Goal: Task Accomplishment & Management: Use online tool/utility

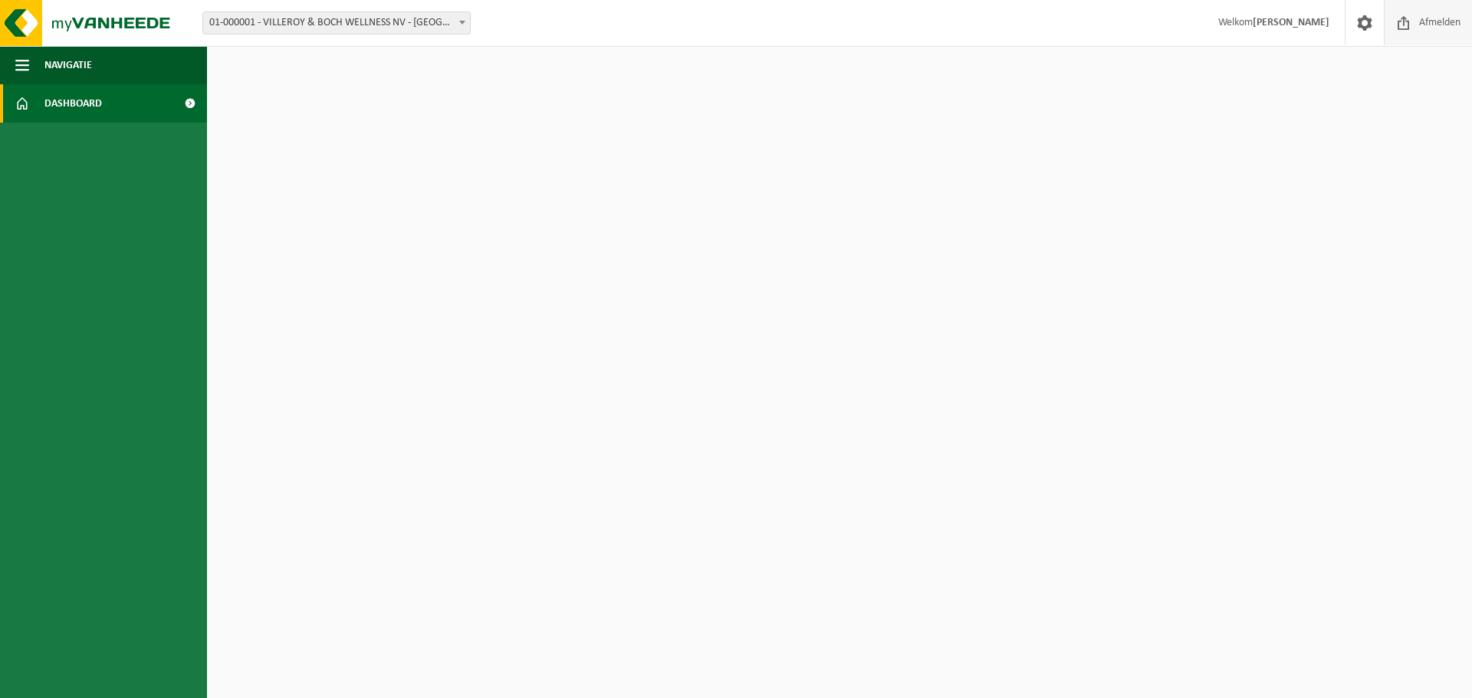
click at [1434, 18] on span "Afmelden" at bounding box center [1439, 22] width 49 height 45
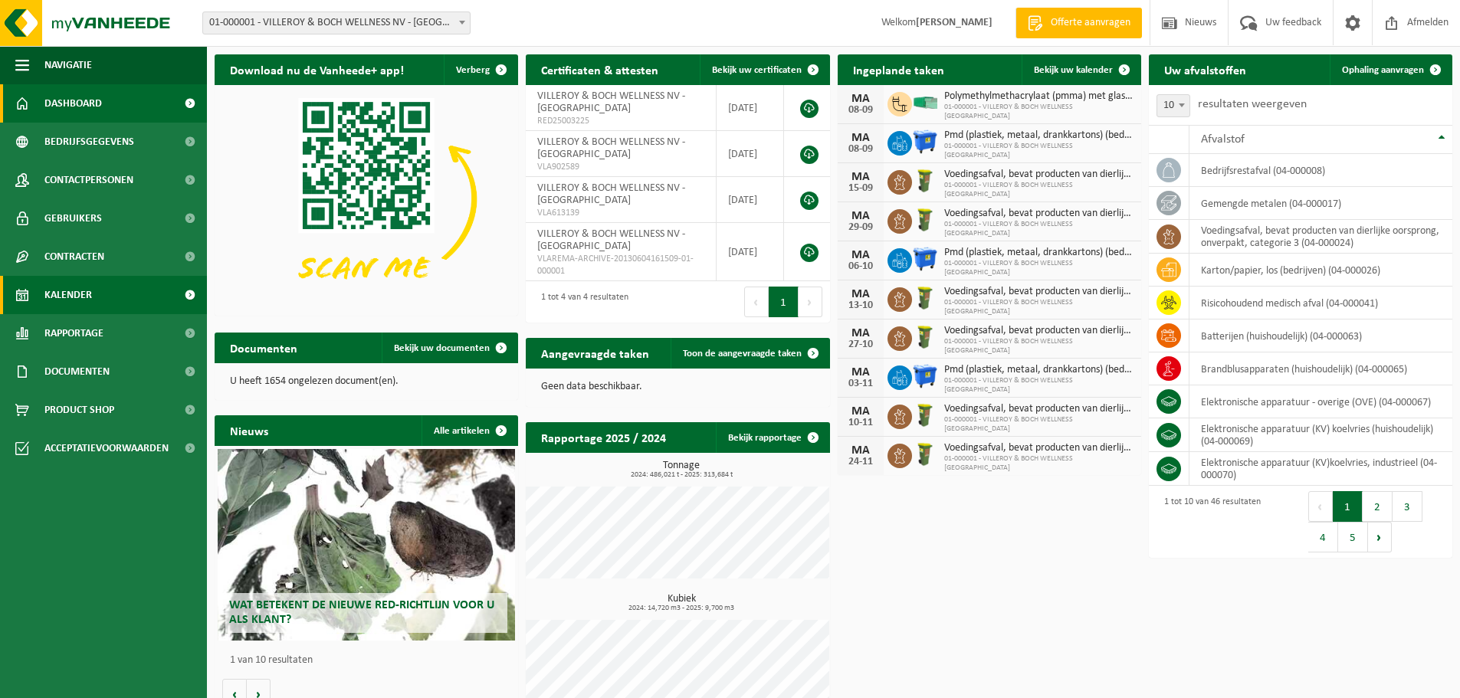
click at [64, 292] on span "Kalender" at bounding box center [68, 295] width 48 height 38
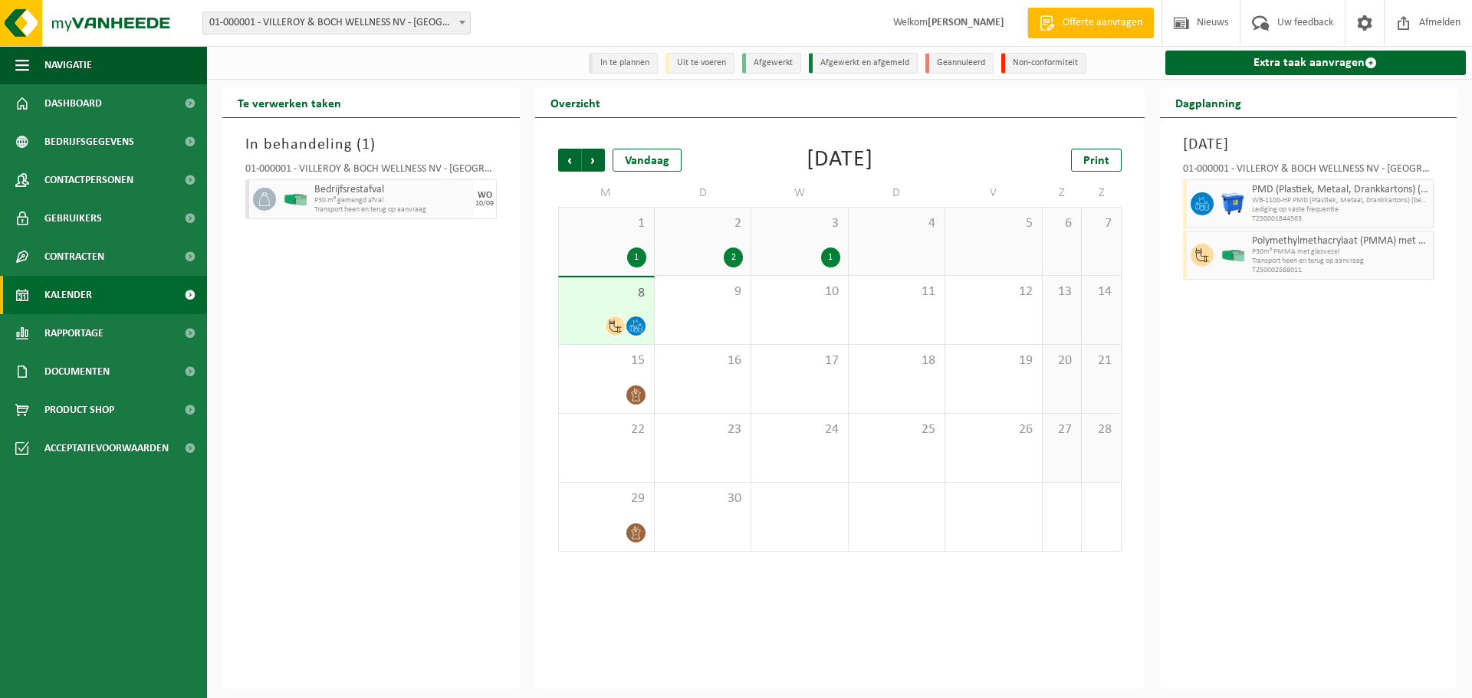
click at [619, 301] on span "8" at bounding box center [607, 293] width 80 height 17
click at [700, 310] on div "9" at bounding box center [703, 310] width 96 height 68
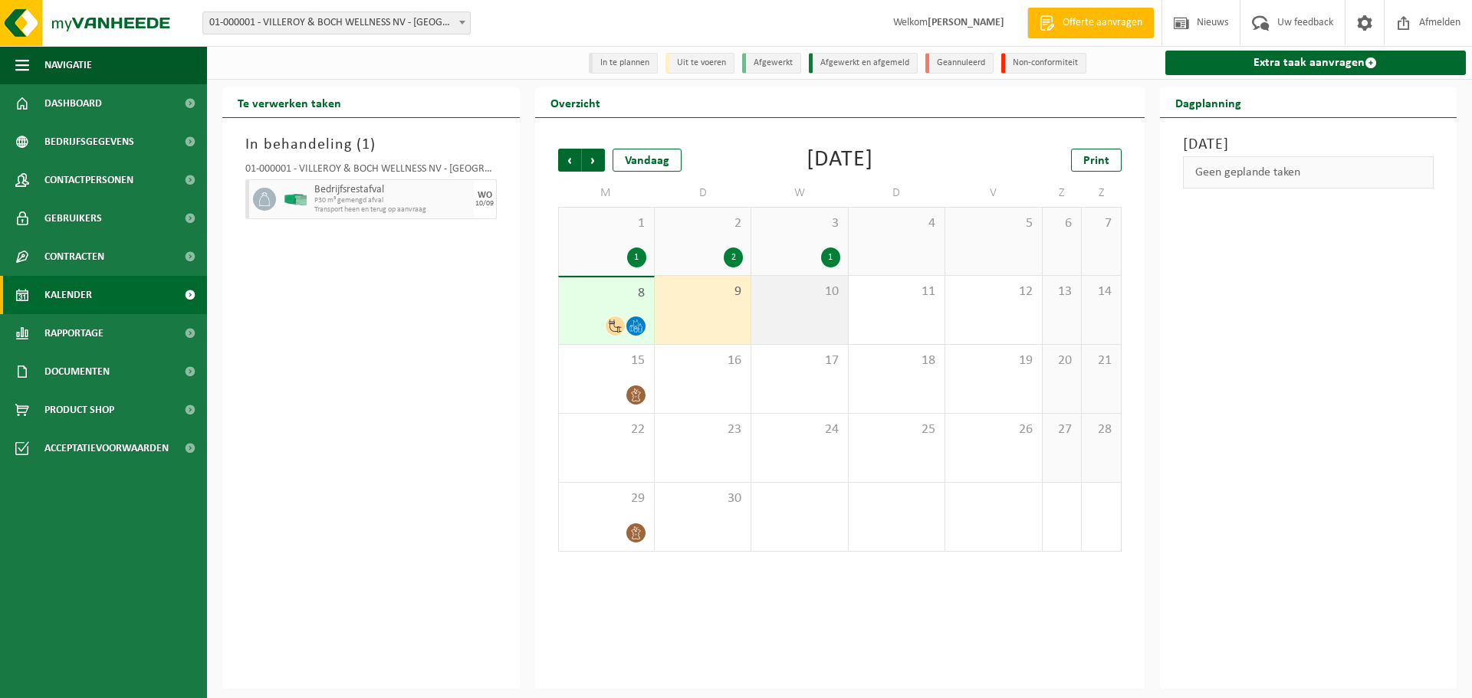
click at [789, 309] on div "10" at bounding box center [799, 310] width 96 height 68
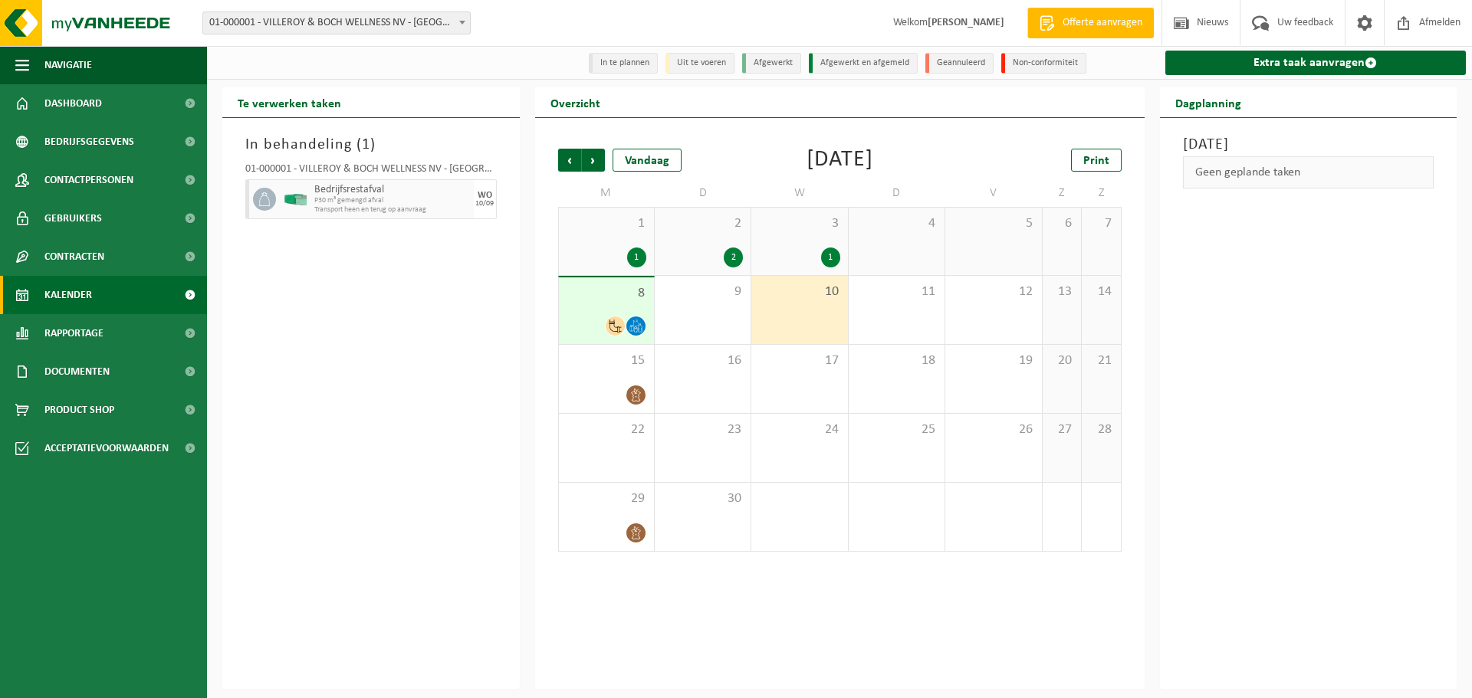
click at [600, 308] on div "8" at bounding box center [606, 311] width 95 height 67
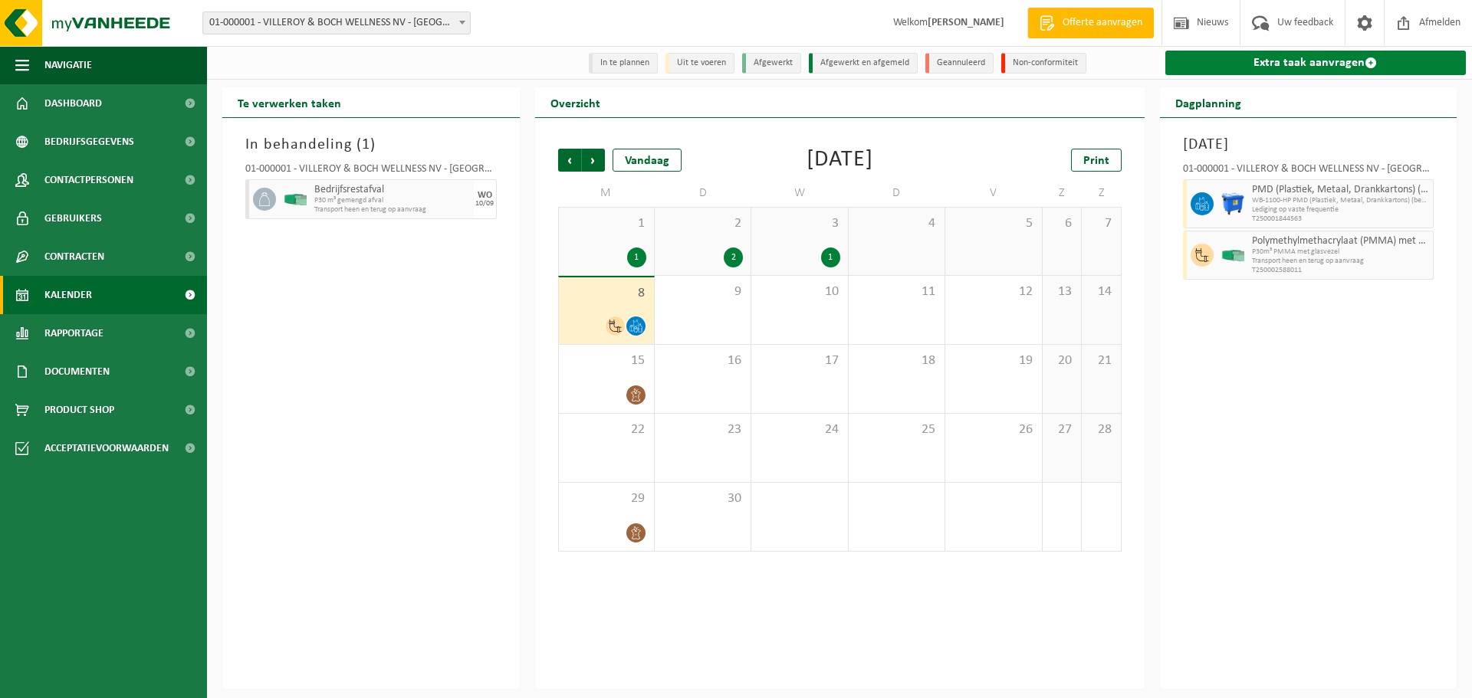
click at [1306, 61] on link "Extra taak aanvragen" at bounding box center [1315, 63] width 301 height 25
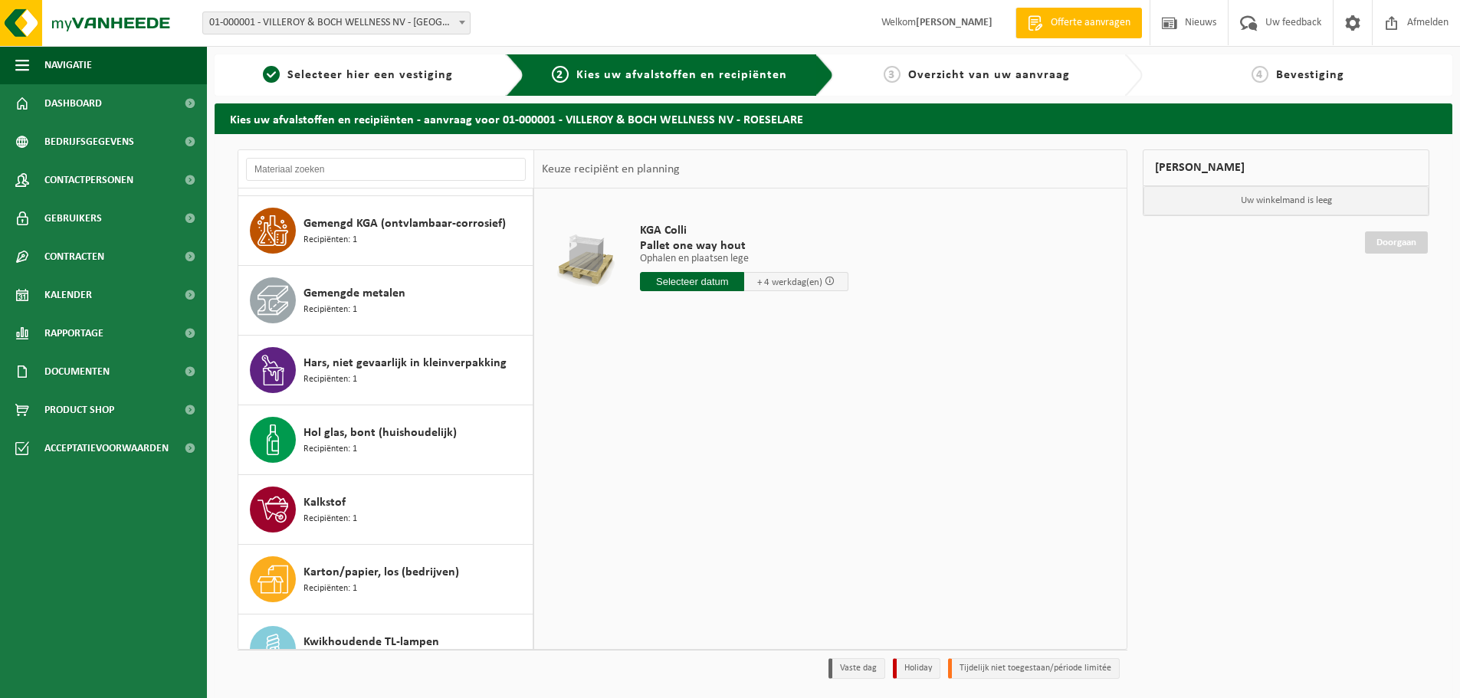
scroll to position [767, 0]
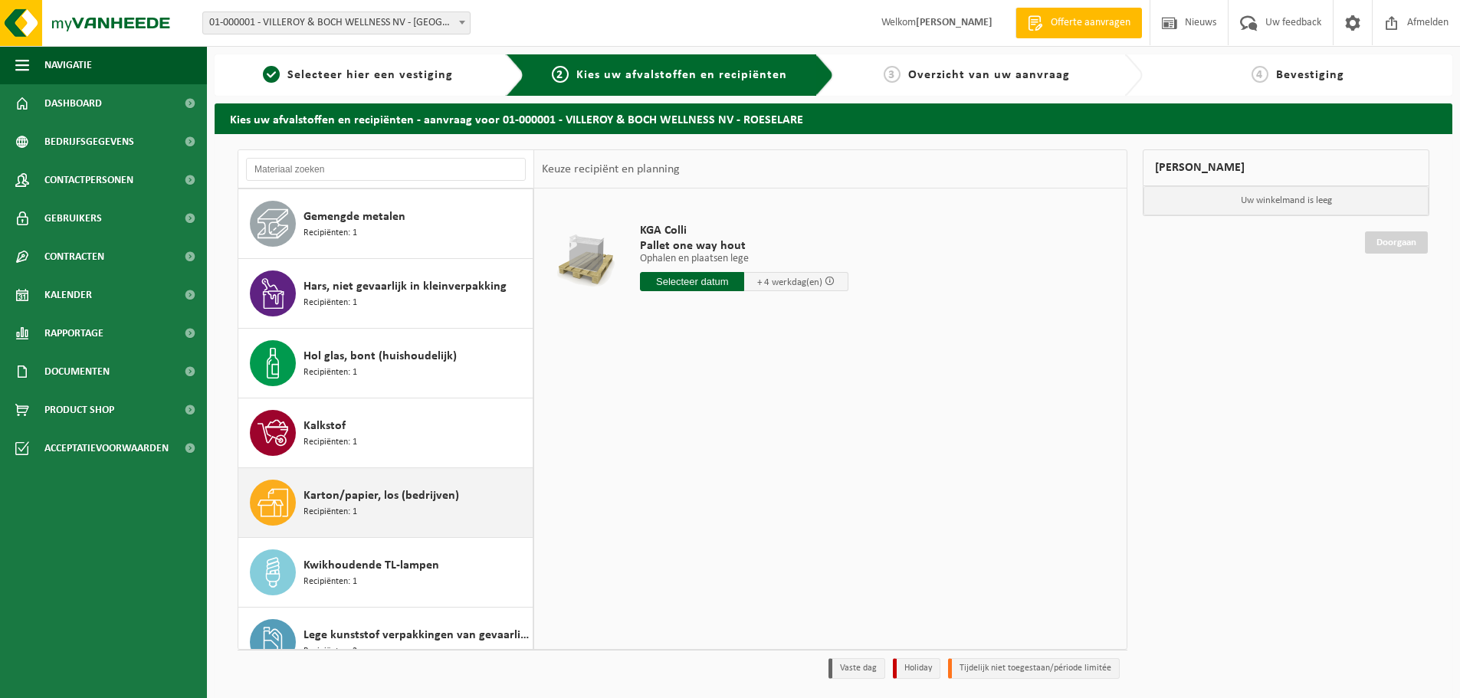
click at [345, 503] on span "Karton/papier, los (bedrijven)" at bounding box center [382, 496] width 156 height 18
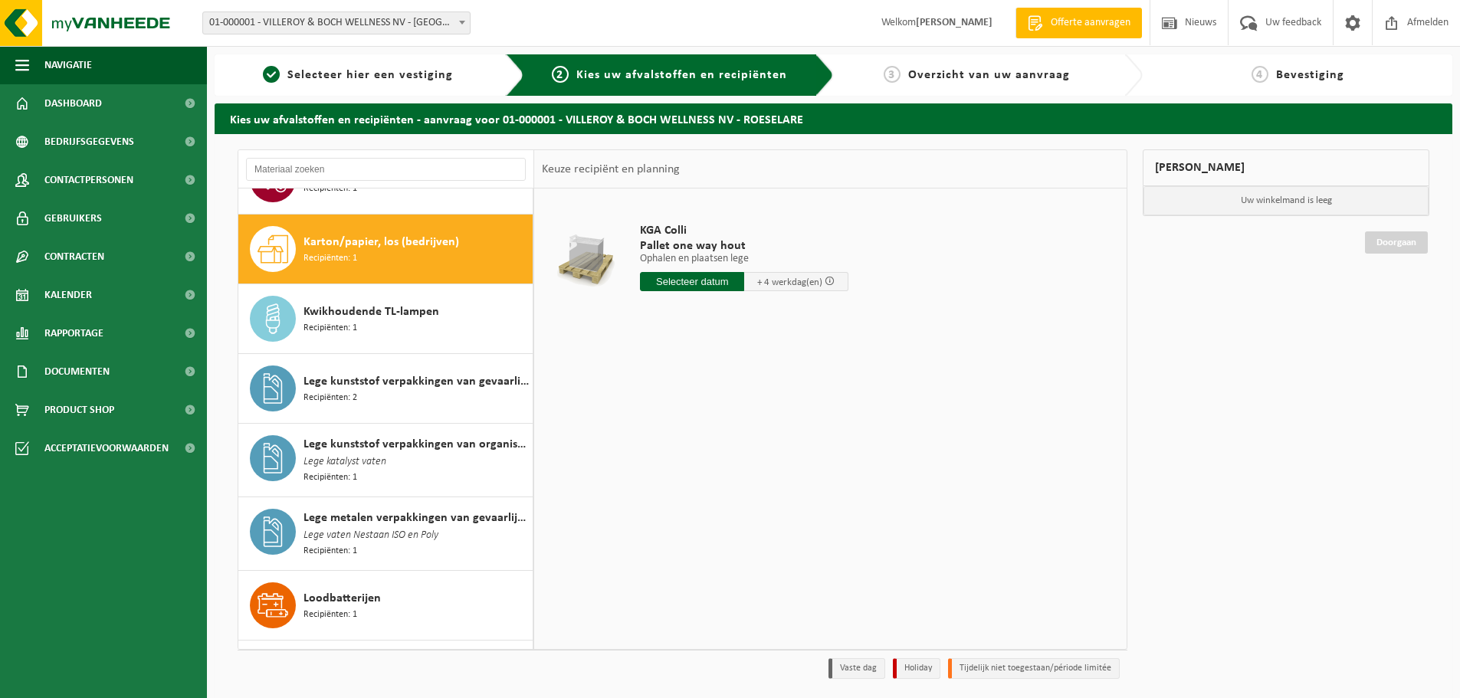
scroll to position [1046, 0]
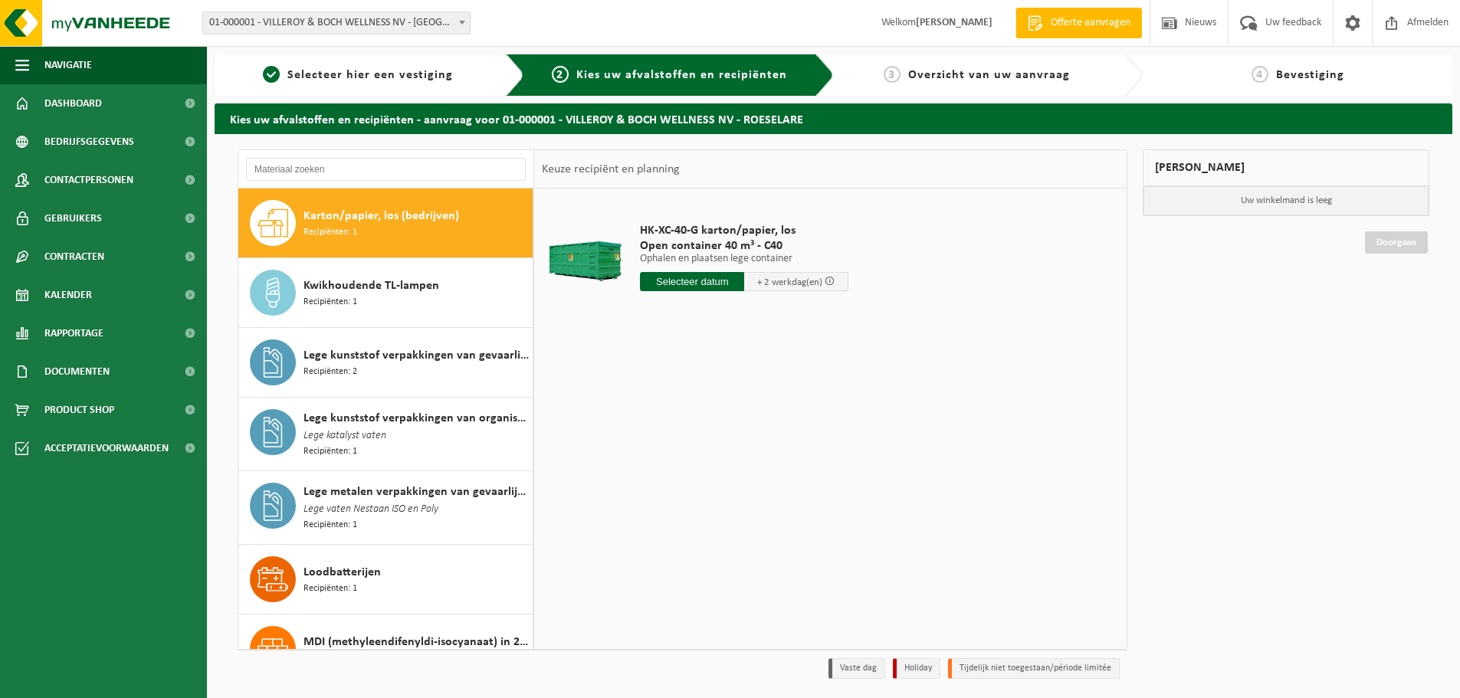
click at [683, 285] on input "text" at bounding box center [692, 281] width 104 height 19
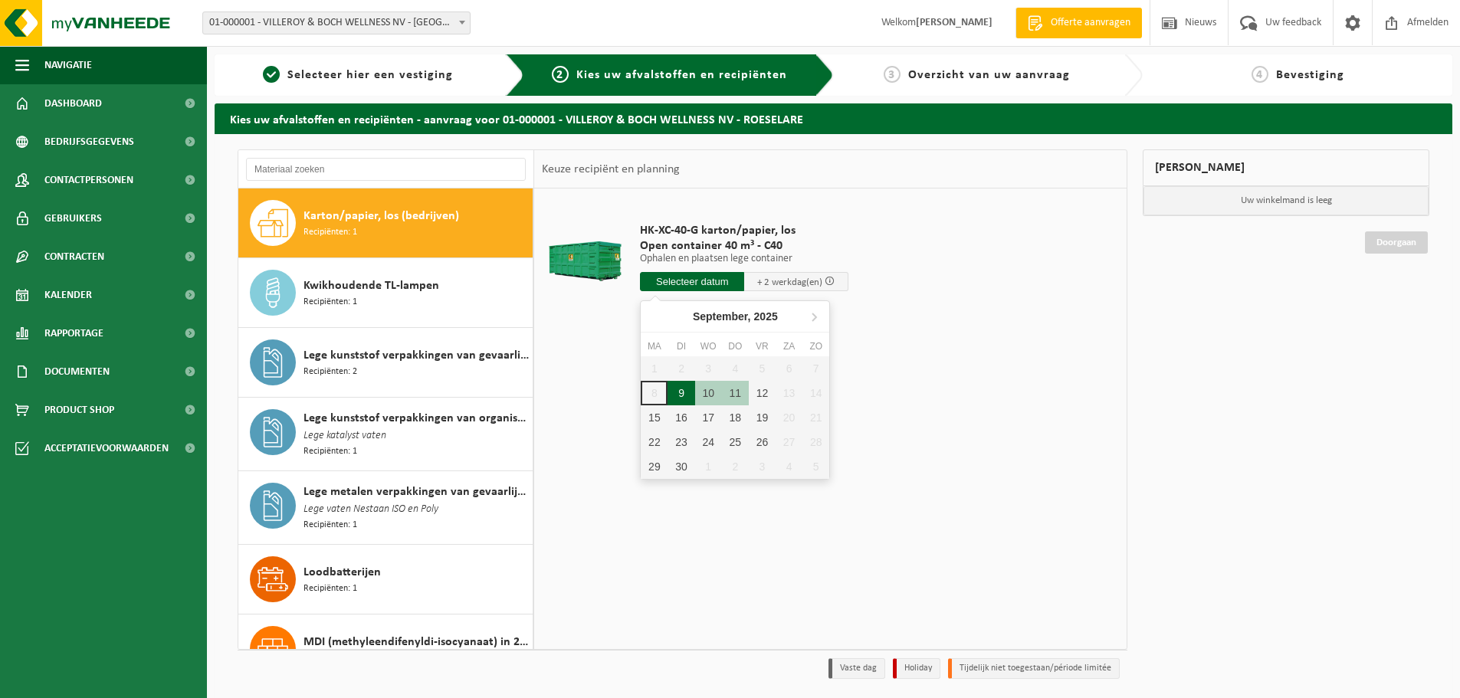
click at [680, 391] on div "9" at bounding box center [681, 393] width 27 height 25
type input "Van 2025-09-09"
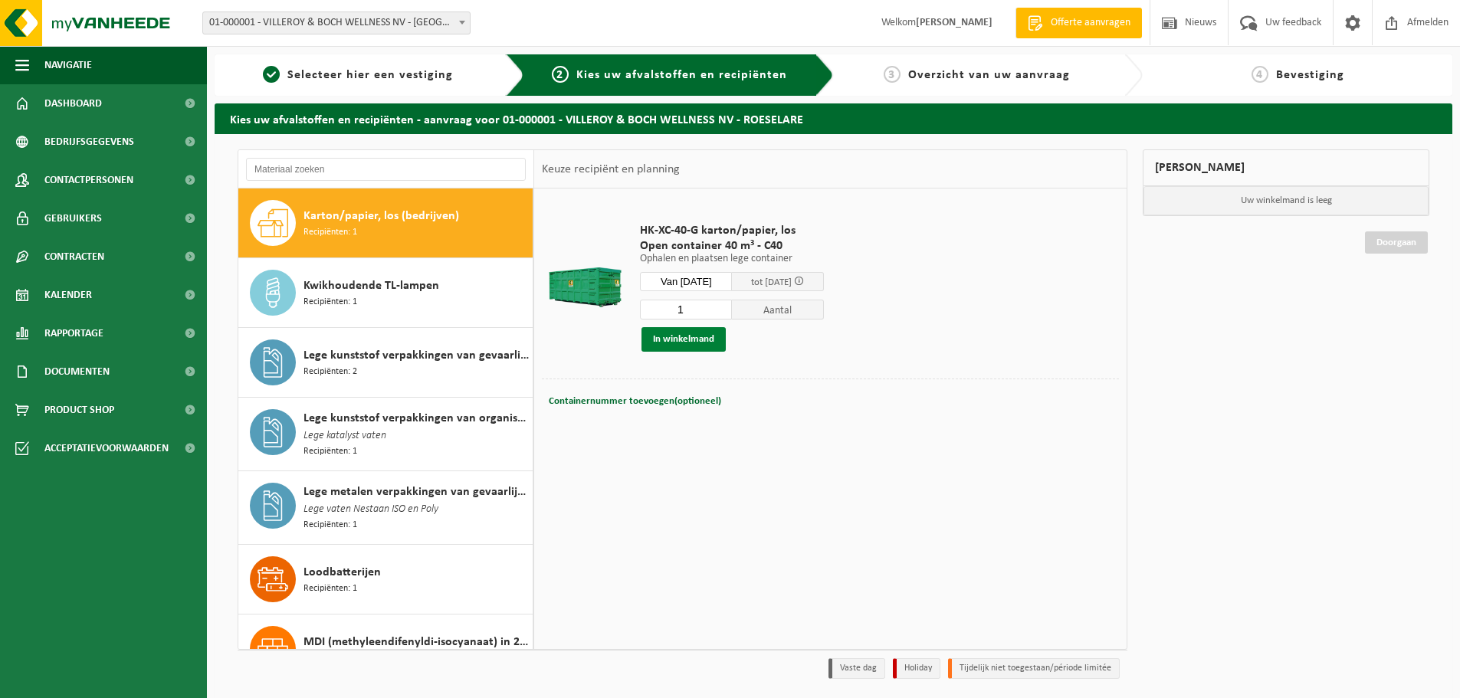
scroll to position [51, 0]
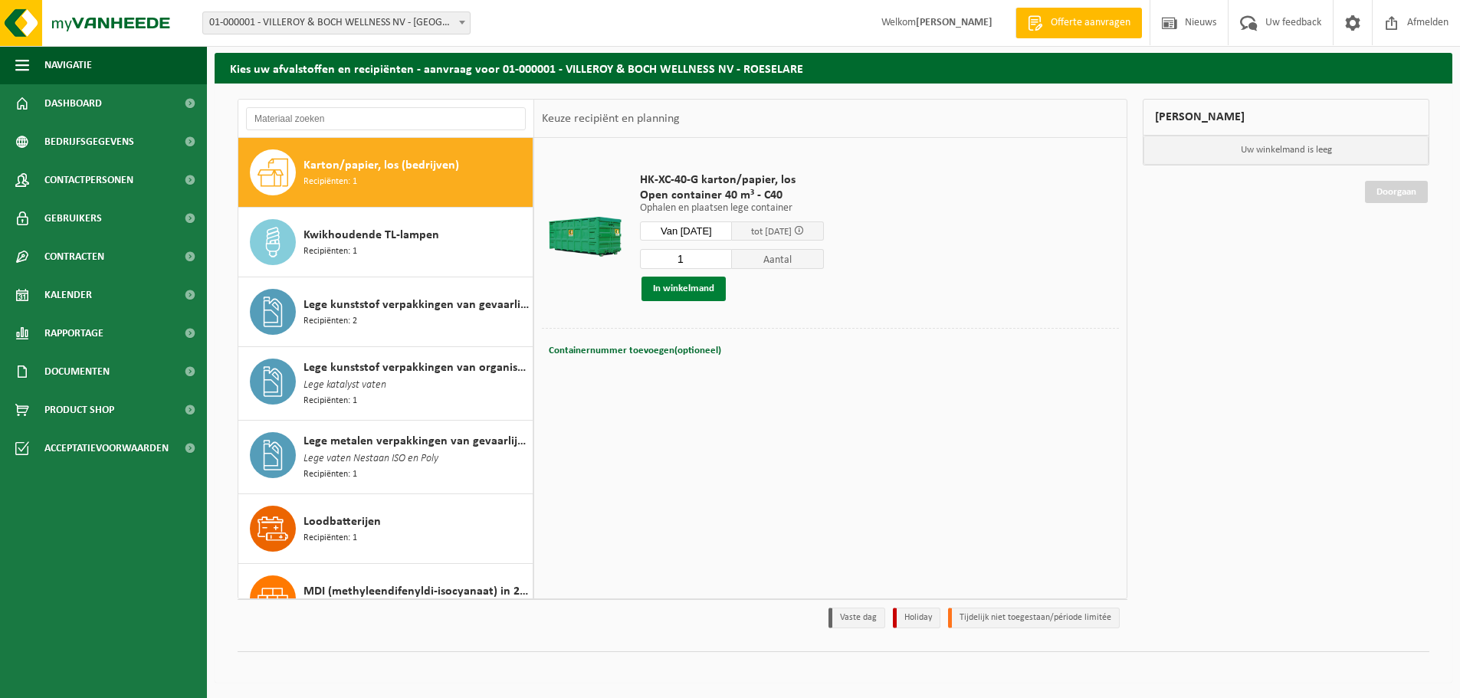
click at [685, 291] on button "In winkelmand" at bounding box center [684, 289] width 84 height 25
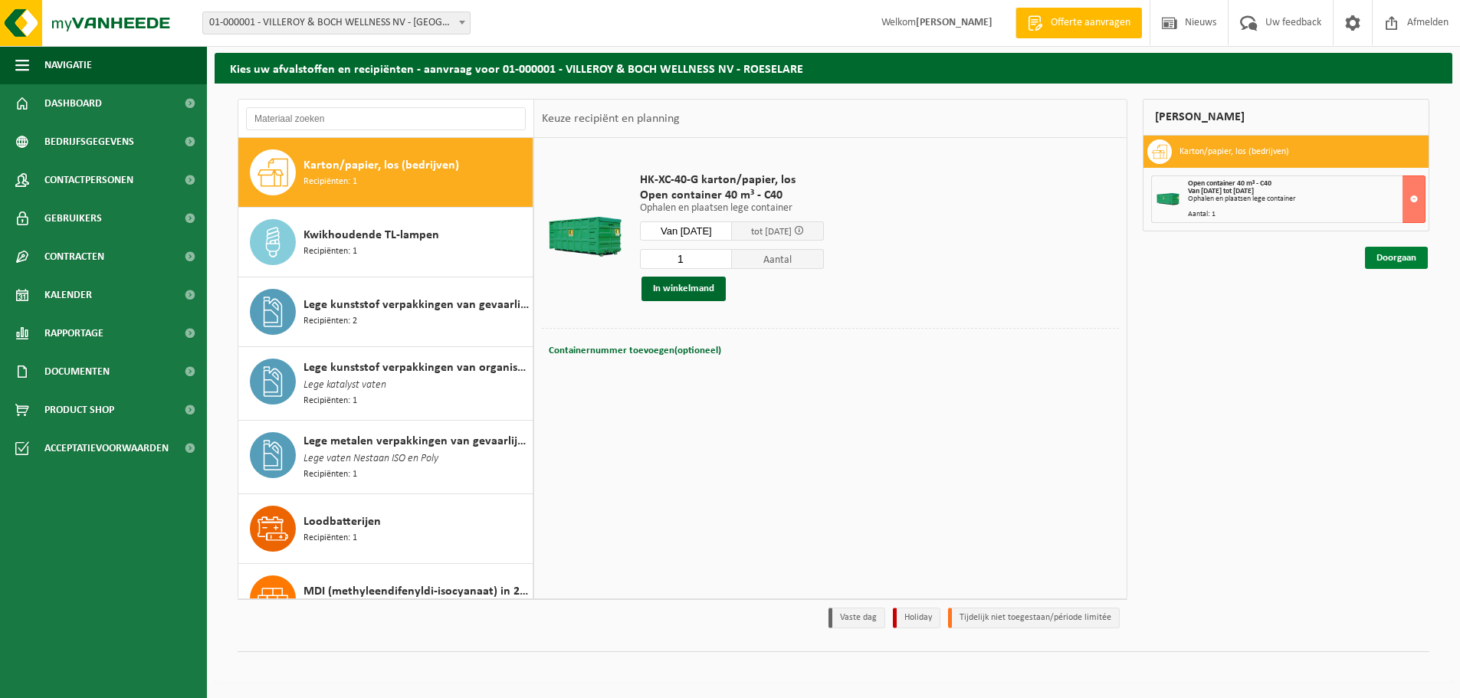
click at [1396, 264] on link "Doorgaan" at bounding box center [1396, 258] width 63 height 22
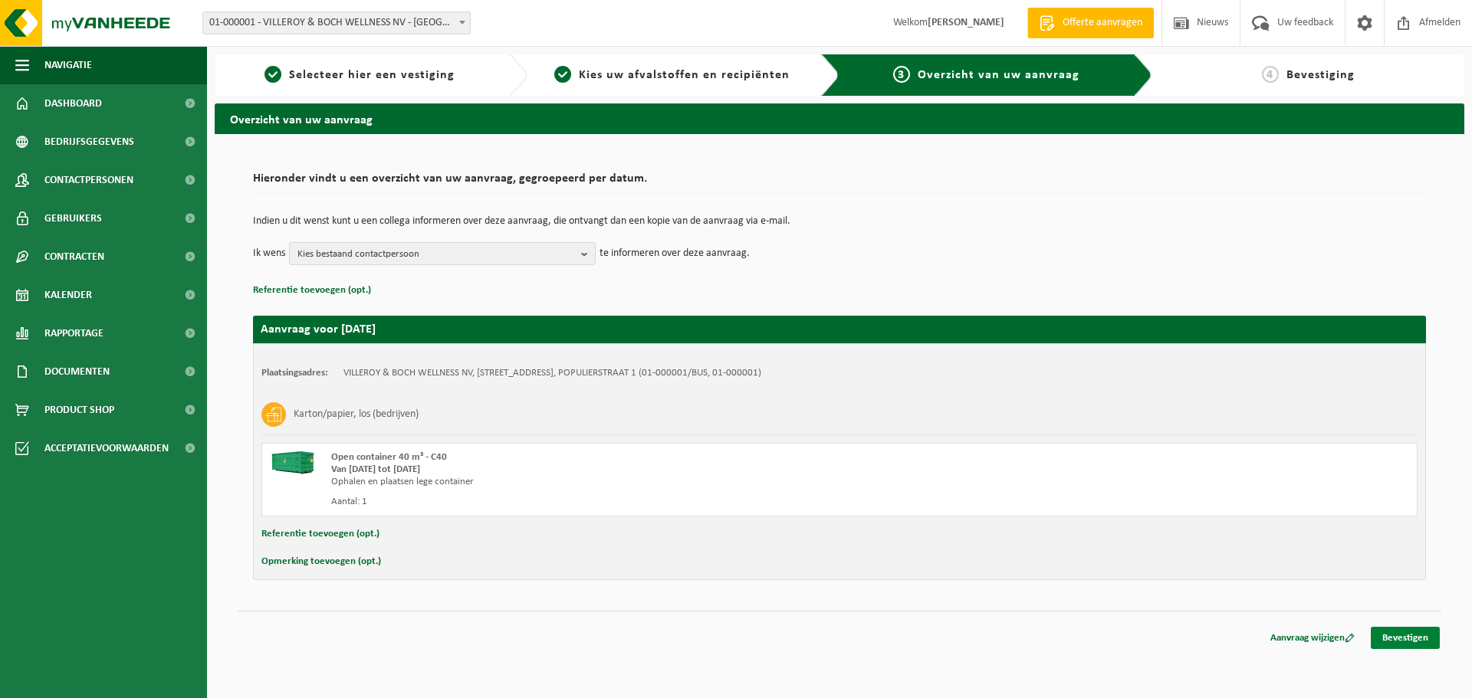
click at [1401, 637] on link "Bevestigen" at bounding box center [1405, 638] width 69 height 22
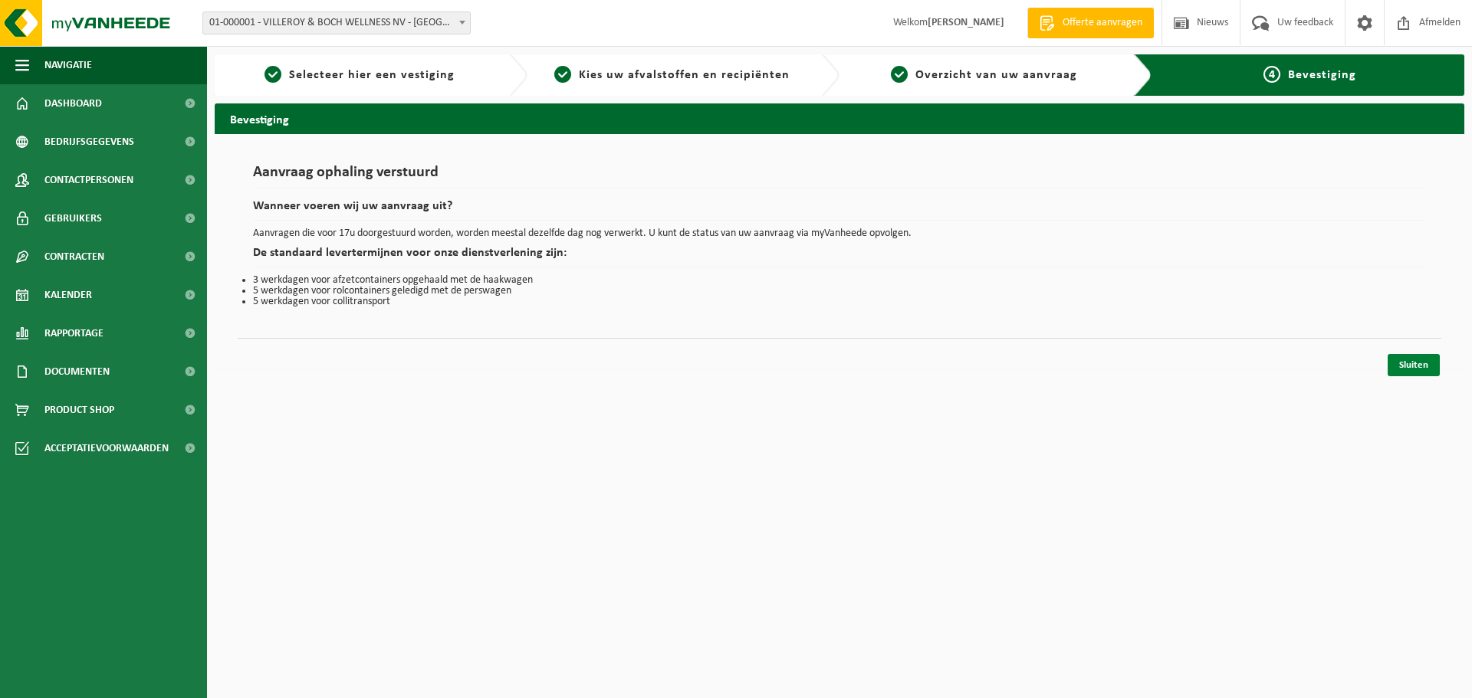
click at [1411, 360] on link "Sluiten" at bounding box center [1414, 365] width 52 height 22
